Goal: Task Accomplishment & Management: Use online tool/utility

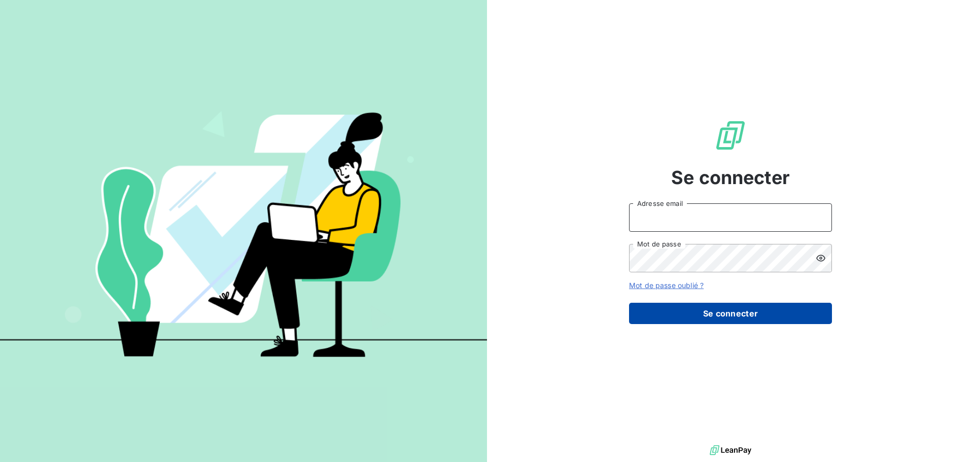
type input "[EMAIL_ADDRESS][DOMAIN_NAME]"
click at [714, 316] on button "Se connecter" at bounding box center [730, 313] width 203 height 21
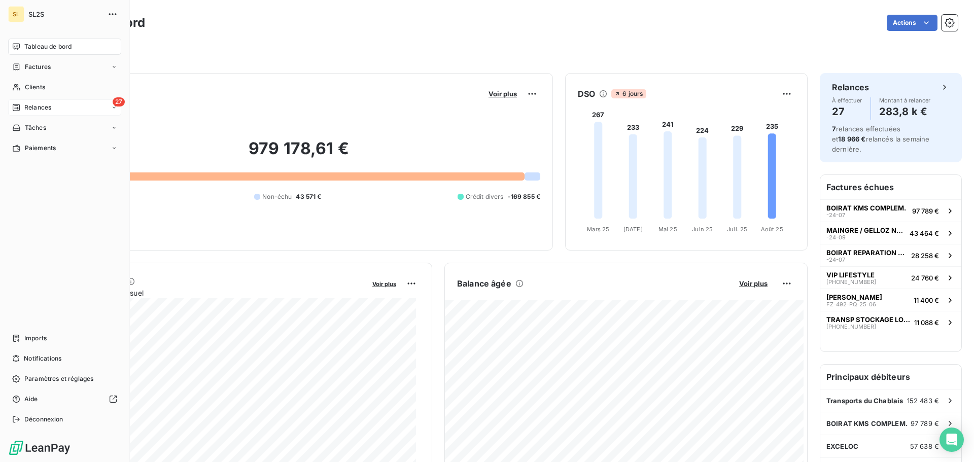
click at [16, 105] on icon at bounding box center [16, 107] width 7 height 7
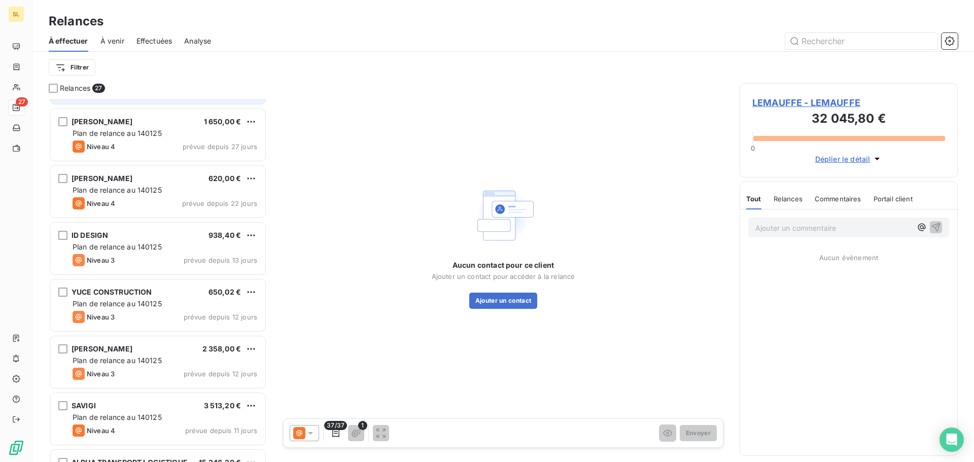
scroll to position [1066, 0]
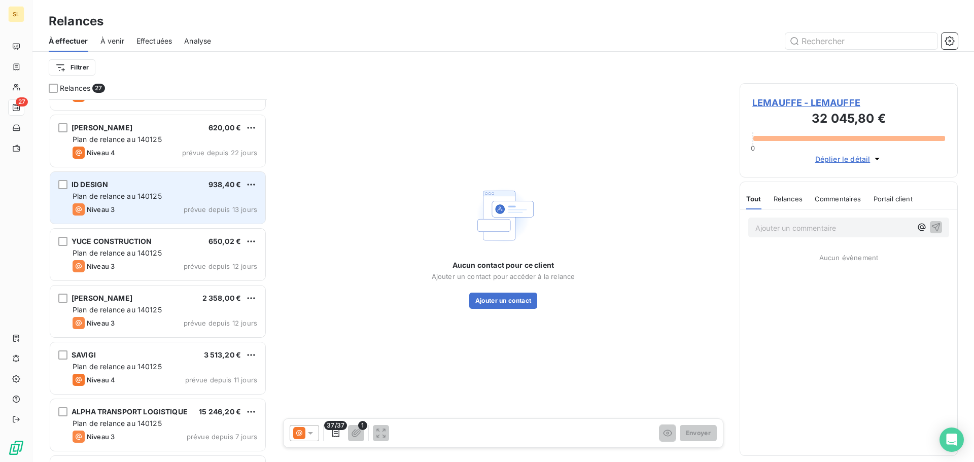
click at [174, 206] on div "Niveau 3 prévue depuis 13 jours" at bounding box center [165, 209] width 185 height 12
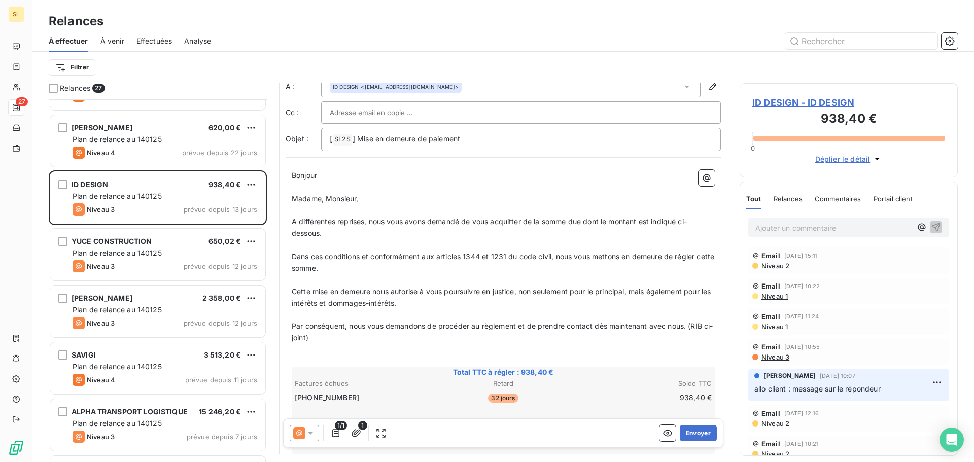
scroll to position [51, 0]
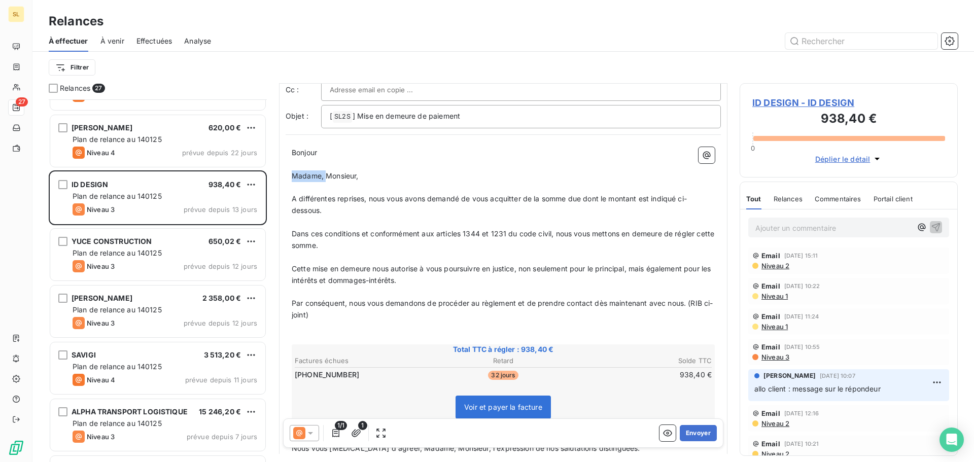
drag, startPoint x: 326, startPoint y: 177, endPoint x: 275, endPoint y: 179, distance: 50.8
click at [275, 179] on div "Relances 27 [PERSON_NAME] 1 200,00 € Plan de relance au 140125 Niveau 4 prévue …" at bounding box center [503, 272] width 942 height 379
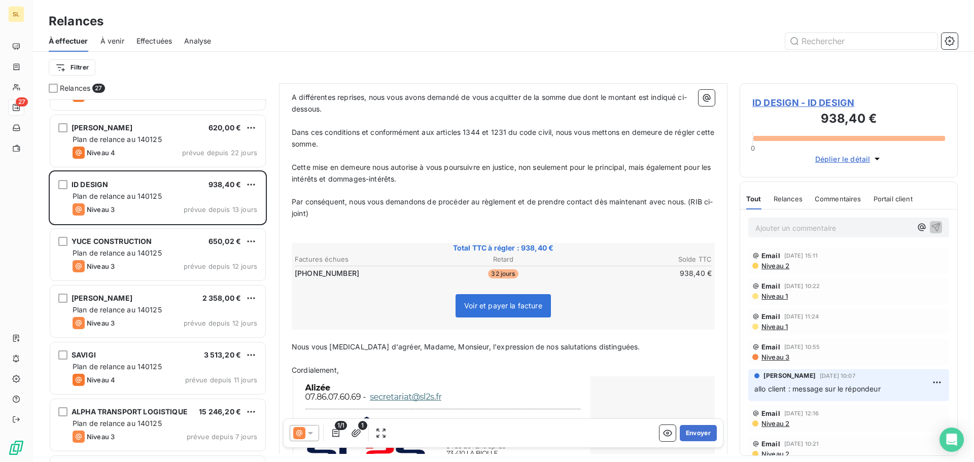
scroll to position [234, 0]
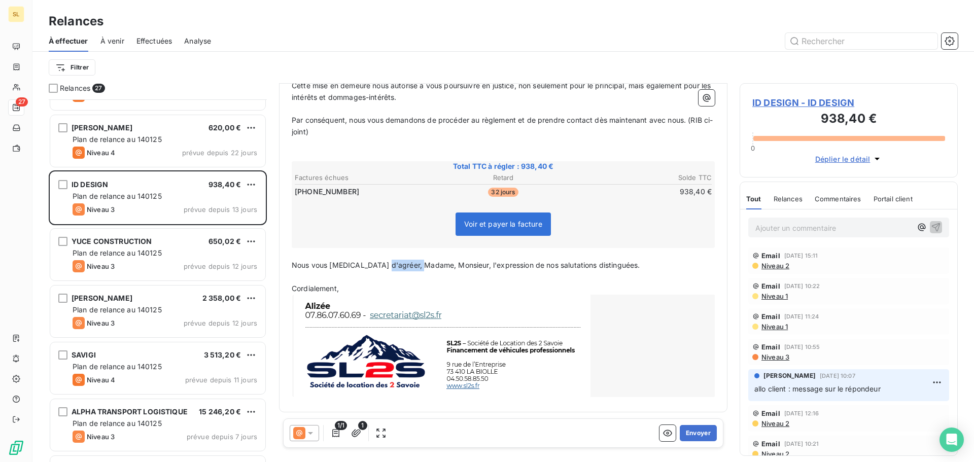
drag, startPoint x: 420, startPoint y: 264, endPoint x: 386, endPoint y: 263, distance: 34.0
click at [383, 263] on span "Nous vous [MEDICAL_DATA] d'agréer, Madame, Monsieur, l'expression de nos saluta…" at bounding box center [466, 265] width 349 height 9
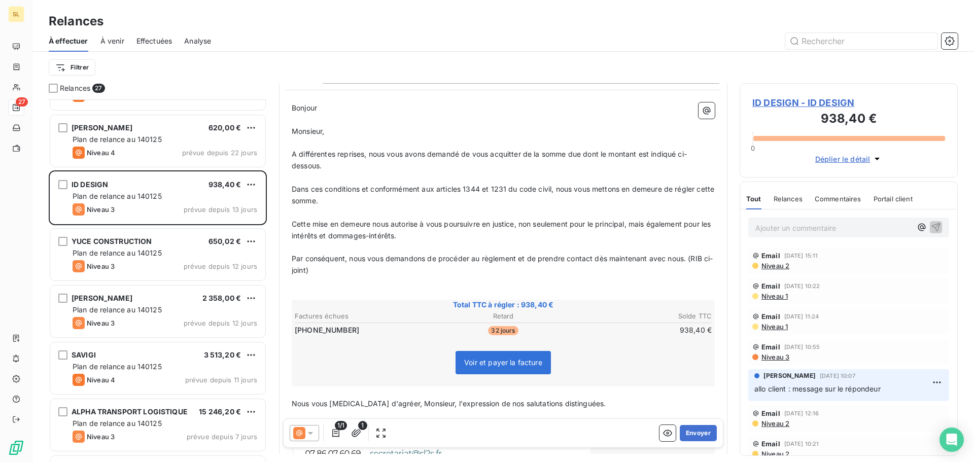
scroll to position [0, 0]
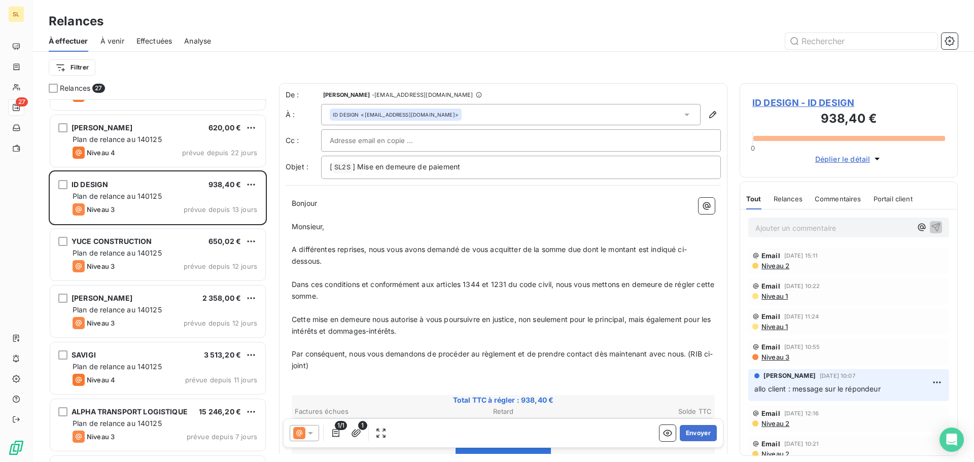
click at [431, 140] on div at bounding box center [521, 140] width 383 height 15
drag, startPoint x: 363, startPoint y: 133, endPoint x: 319, endPoint y: 137, distance: 44.3
click at [319, 137] on div "Cc : ar ar" at bounding box center [503, 140] width 435 height 22
paste input "AR.concept@outlook.f"
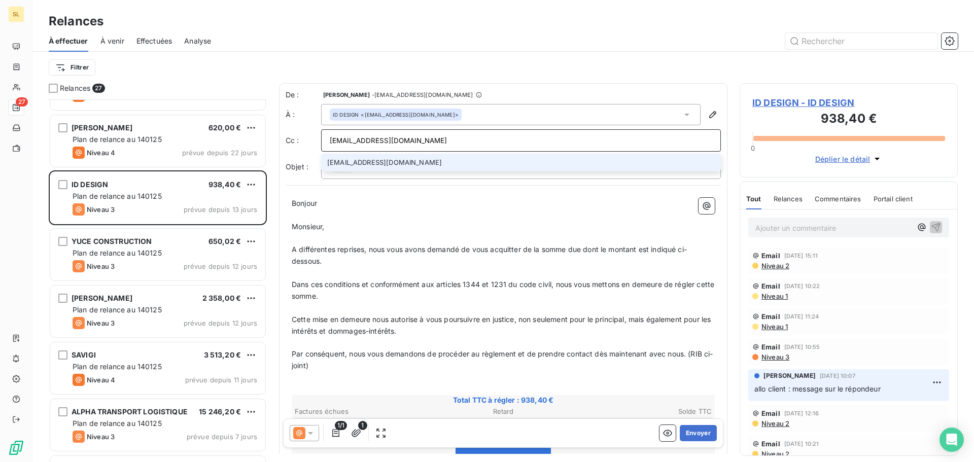
type input "[EMAIL_ADDRESS][DOMAIN_NAME]"
click at [444, 161] on li "[EMAIL_ADDRESS][DOMAIN_NAME]" at bounding box center [521, 163] width 400 height 18
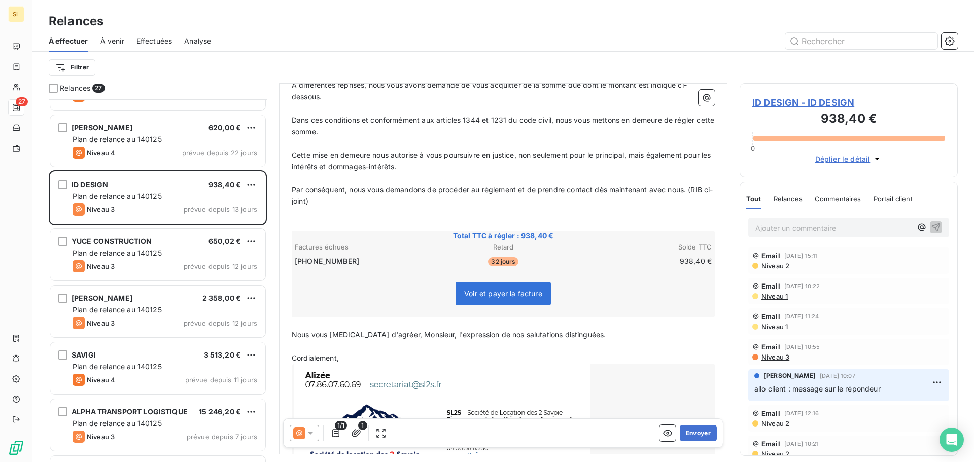
scroll to position [203, 0]
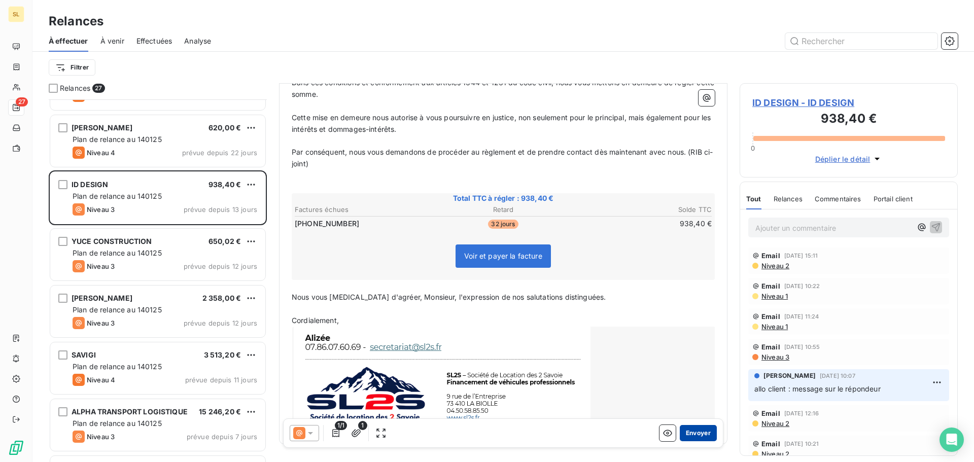
click at [690, 430] on button "Envoyer" at bounding box center [698, 433] width 37 height 16
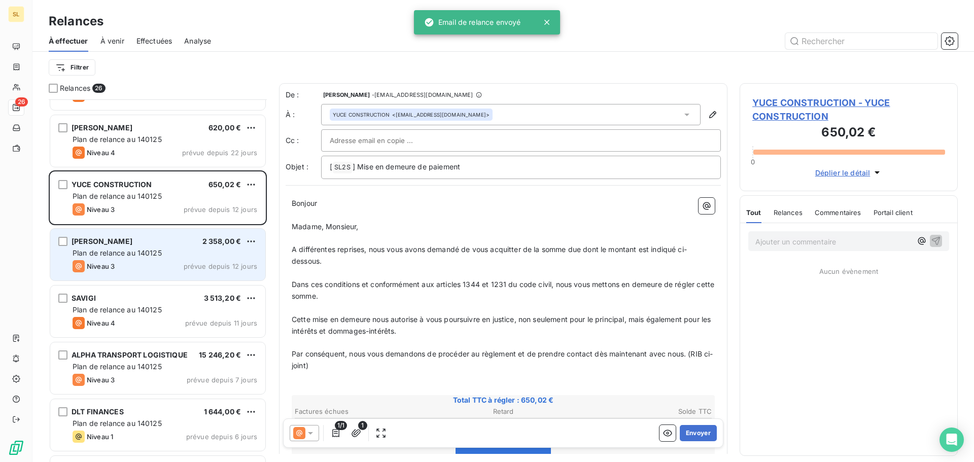
click at [150, 271] on div "Niveau 3 prévue depuis 12 jours" at bounding box center [165, 266] width 185 height 12
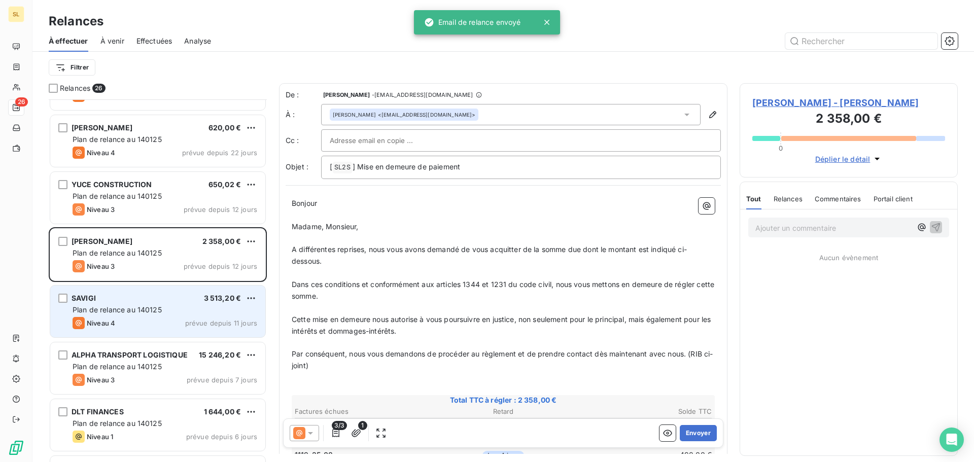
click at [157, 305] on span "Plan de relance au 140125" at bounding box center [117, 309] width 89 height 9
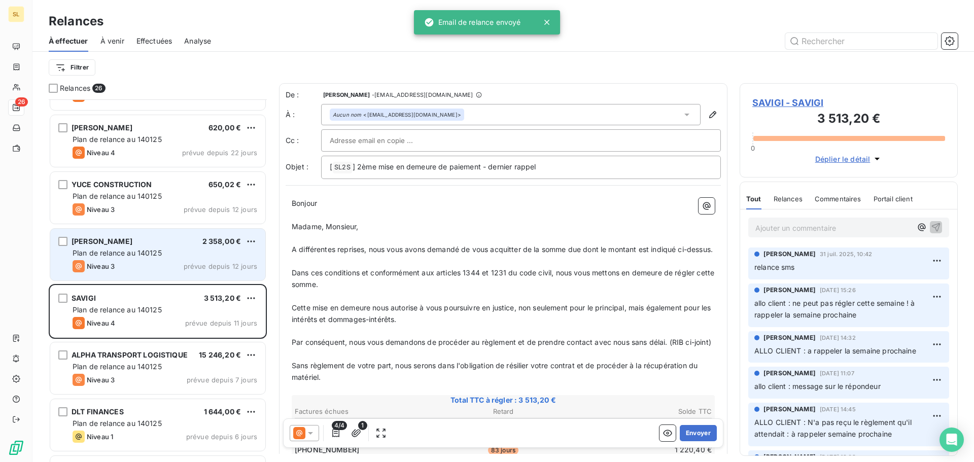
scroll to position [1115, 0]
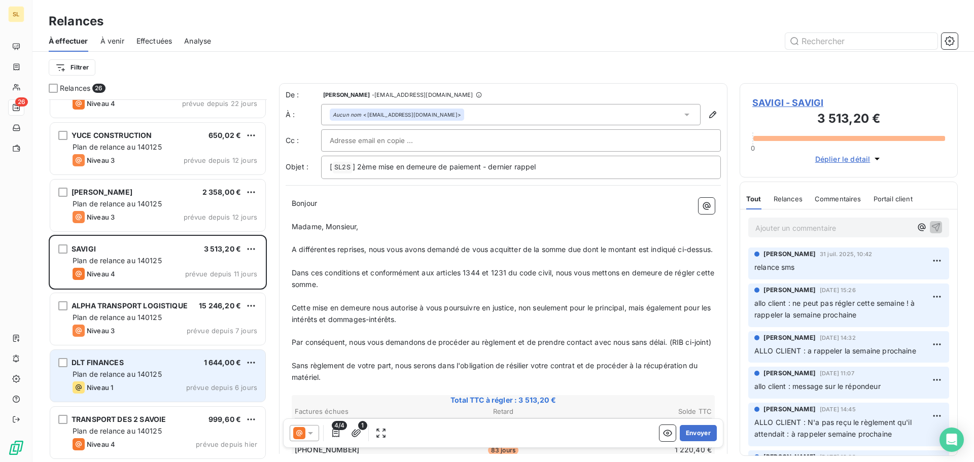
click at [191, 377] on div "Plan de relance au 140125" at bounding box center [165, 374] width 185 height 10
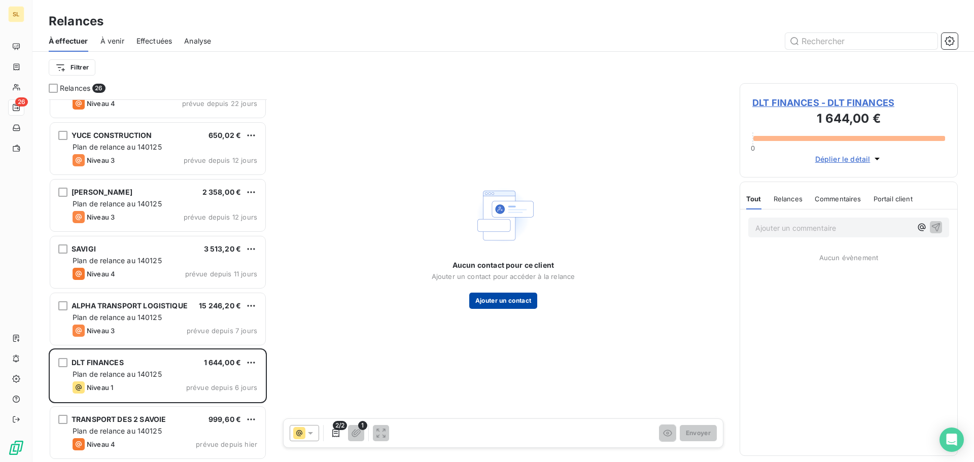
click at [507, 301] on button "Ajouter un contact" at bounding box center [503, 301] width 68 height 16
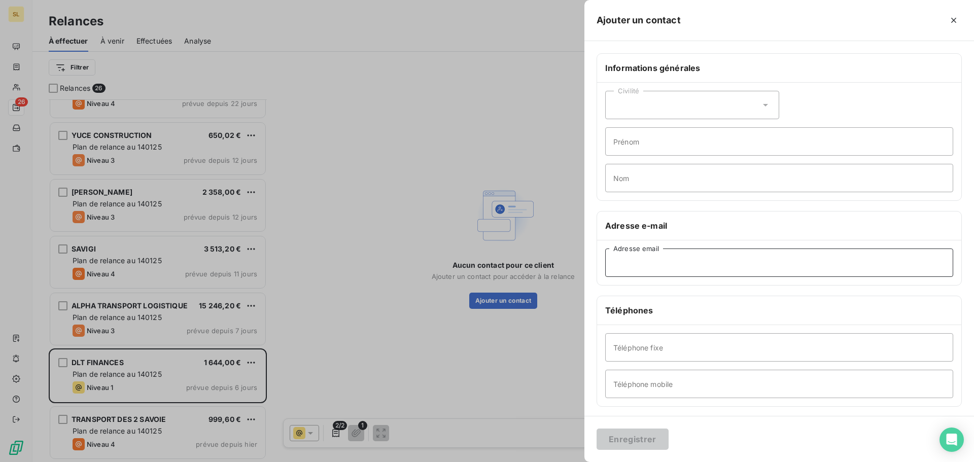
click at [641, 272] on input "Adresse email" at bounding box center [779, 263] width 348 height 28
paste input "[EMAIL_ADDRESS][DOMAIN_NAME]"
type input "[EMAIL_ADDRESS][DOMAIN_NAME]"
click at [636, 446] on button "Enregistrer" at bounding box center [633, 439] width 72 height 21
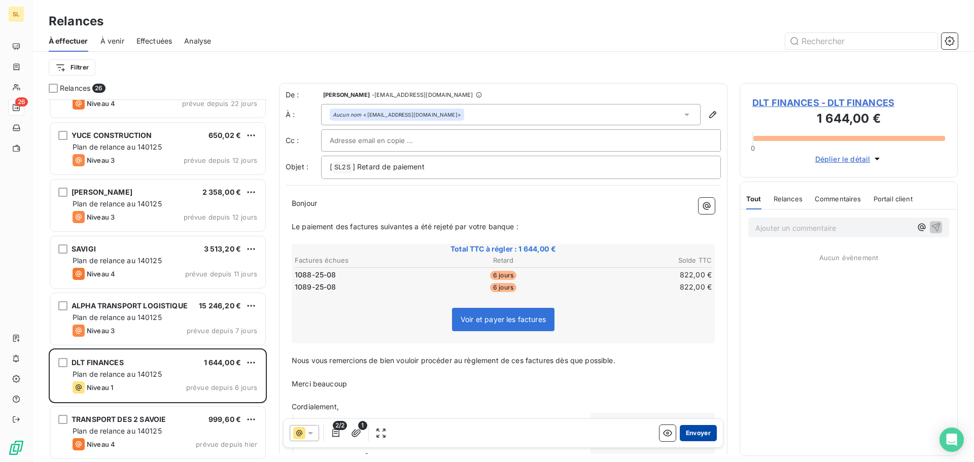
click at [697, 436] on button "Envoyer" at bounding box center [698, 433] width 37 height 16
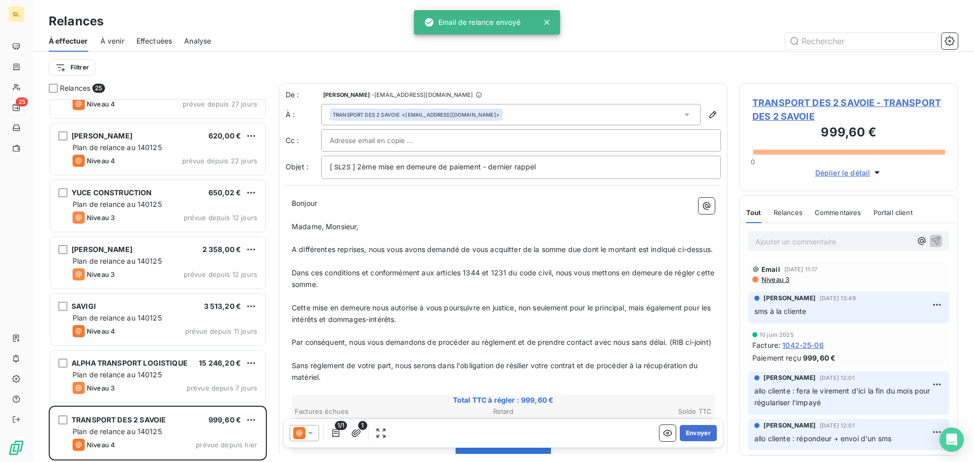
scroll to position [1058, 0]
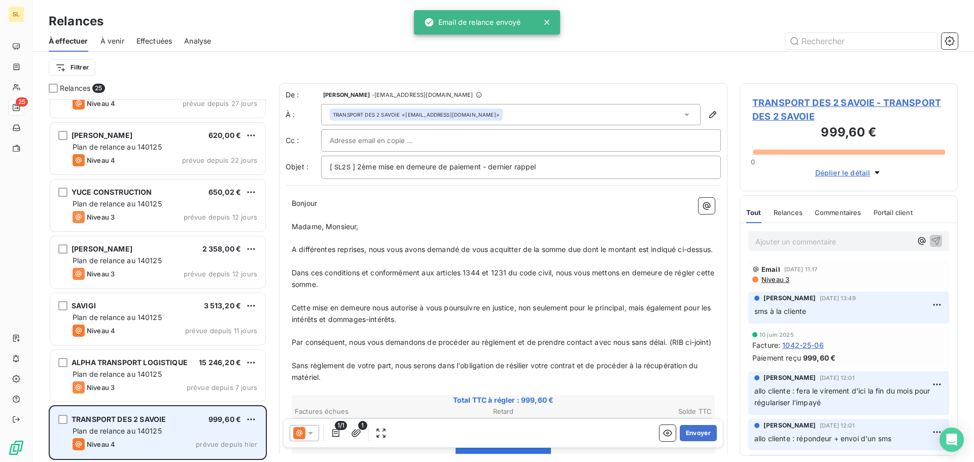
click at [178, 442] on div "Niveau 4 prévue depuis [DATE]" at bounding box center [165, 444] width 185 height 12
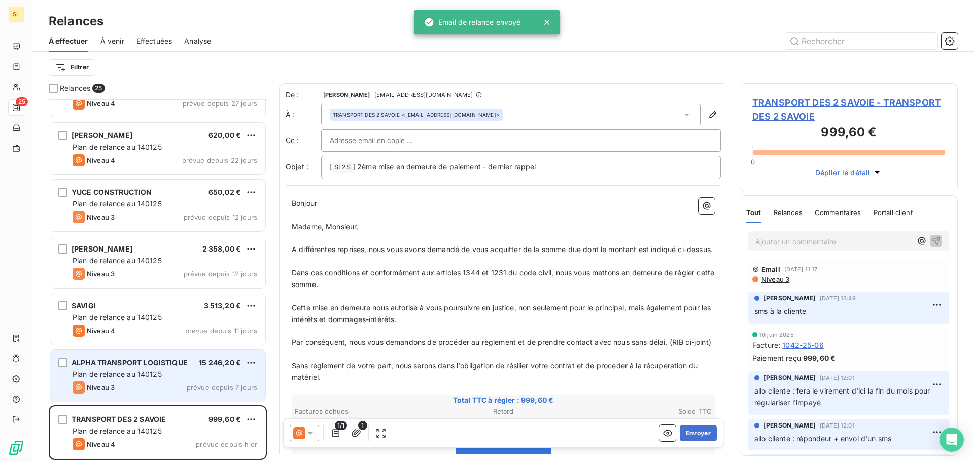
click at [175, 393] on div "Niveau 3 prévue depuis 7 jours" at bounding box center [165, 387] width 185 height 12
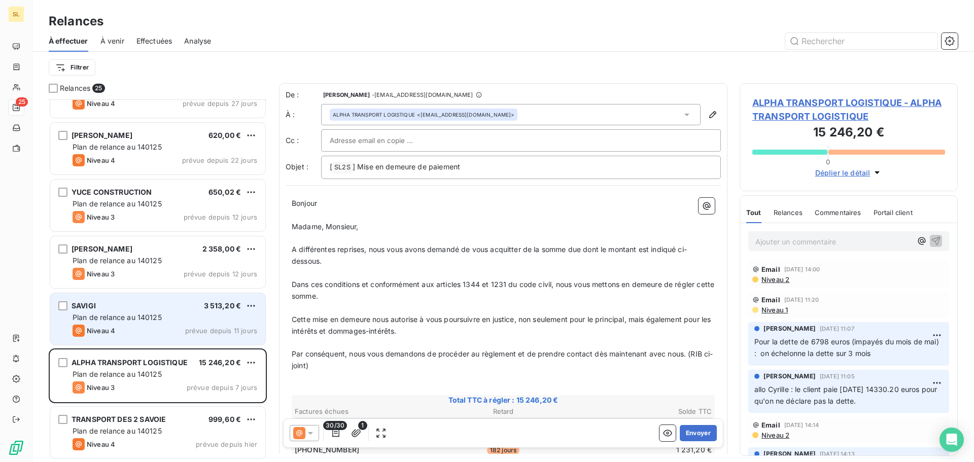
click at [140, 310] on div "SAVIGI 3 513,20 €" at bounding box center [165, 305] width 185 height 9
